Goal: Find specific page/section: Find specific page/section

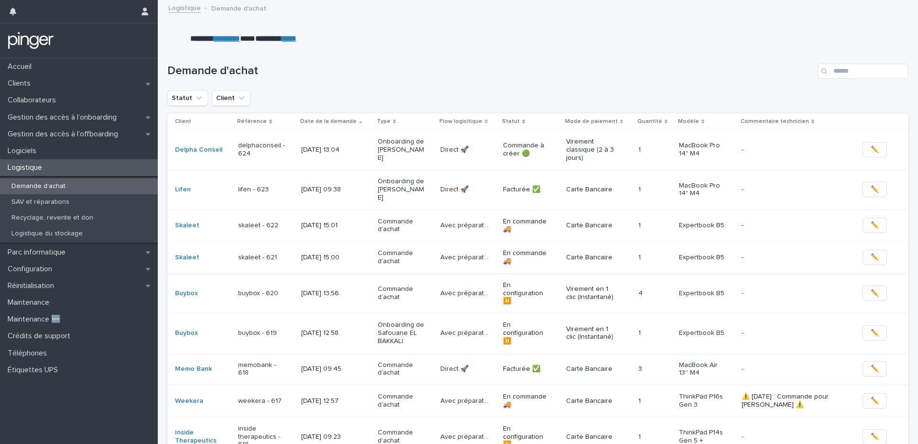
click at [239, 153] on p "delphaconseil - 624" at bounding box center [262, 150] width 48 height 16
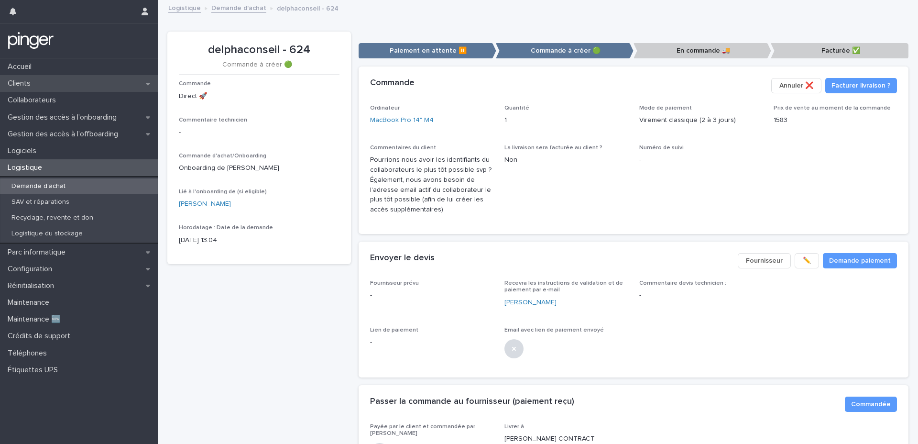
click at [37, 84] on p "Clients" at bounding box center [21, 83] width 34 height 9
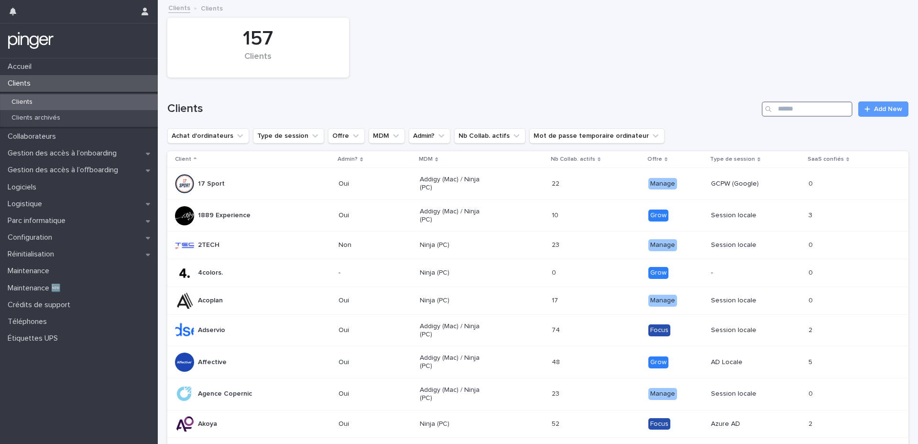
click at [799, 115] on input "Search" at bounding box center [807, 108] width 91 height 15
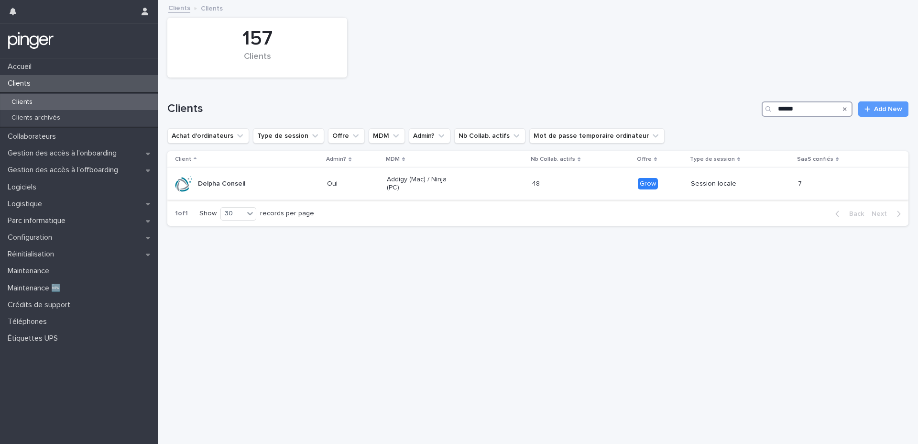
type input "******"
click at [421, 172] on div "Addigy (Mac) / Ninja (PC)" at bounding box center [455, 184] width 137 height 24
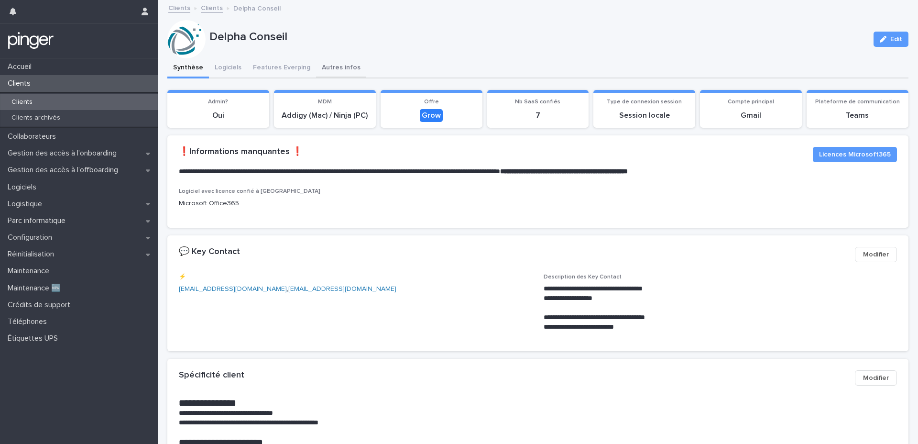
click at [337, 71] on button "Autres infos" at bounding box center [341, 68] width 50 height 20
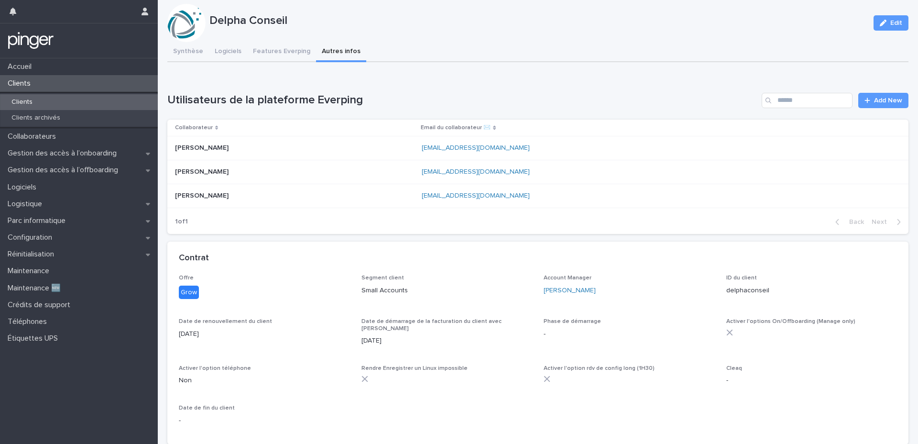
scroll to position [17, 0]
click at [171, 46] on button "Synthèse" at bounding box center [188, 52] width 42 height 20
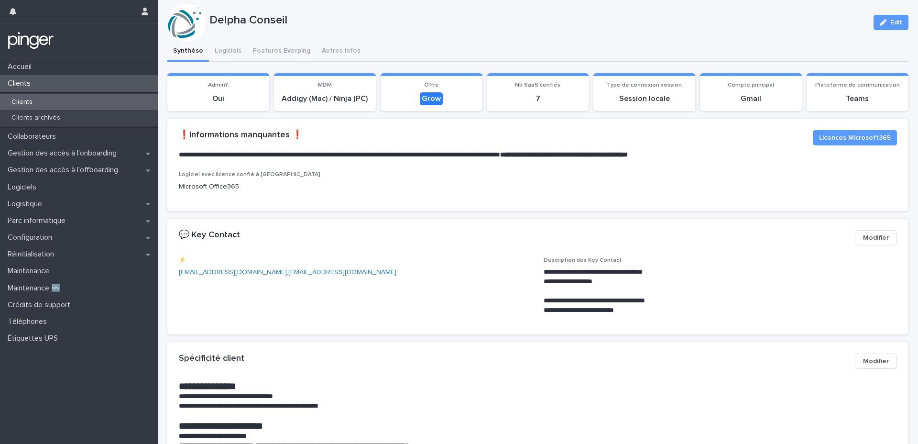
scroll to position [183, 0]
